Goal: Information Seeking & Learning: Learn about a topic

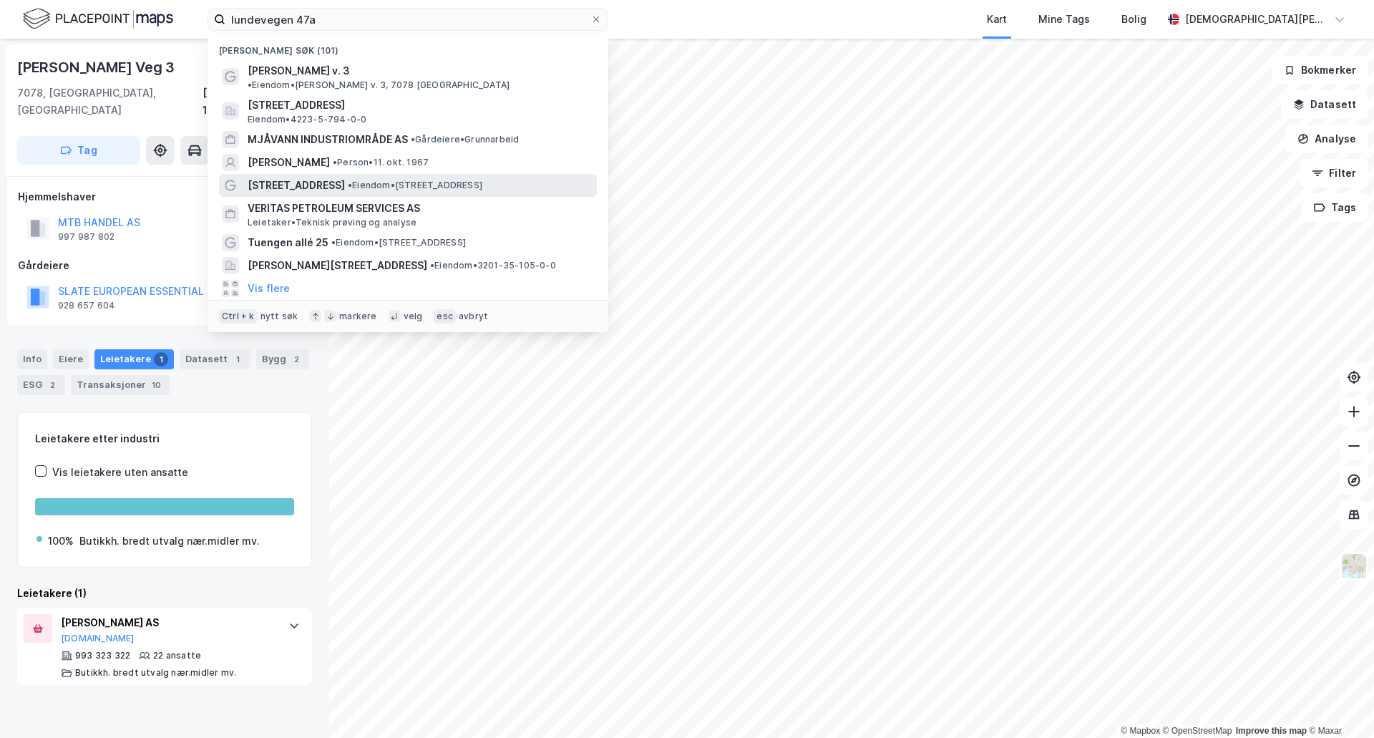
click at [283, 177] on span "[STREET_ADDRESS]" at bounding box center [296, 185] width 97 height 17
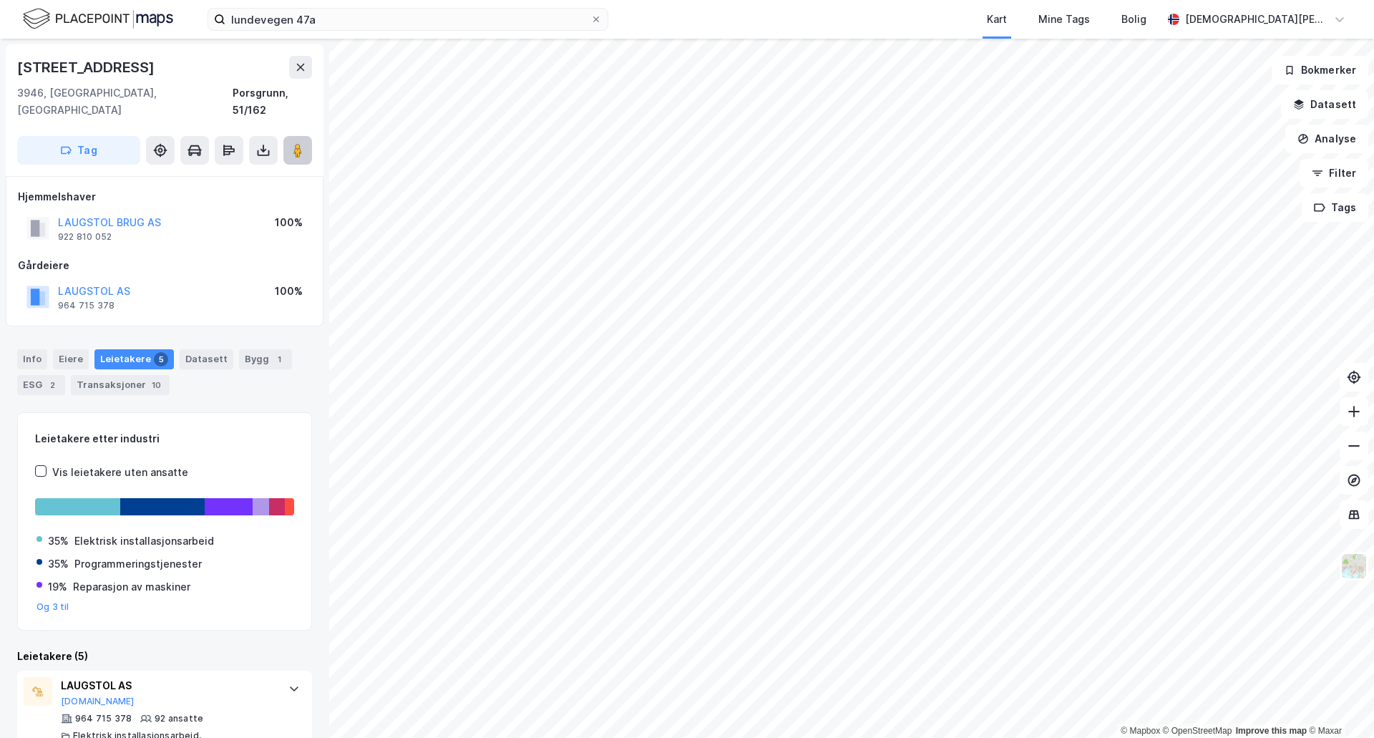
click at [295, 143] on image at bounding box center [297, 150] width 9 height 14
click at [1357, 24] on div "lundevegen 47a Kart Mine Tags Bolig [PERSON_NAME]" at bounding box center [687, 19] width 1374 height 39
